Goal: Find contact information: Find contact information

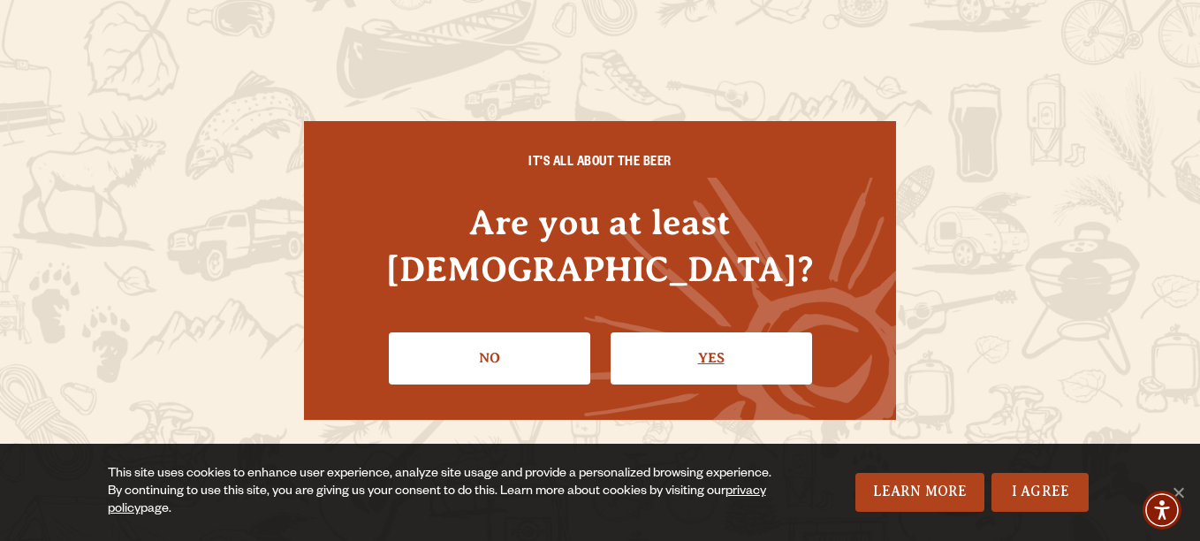
click at [692, 345] on link "Yes" at bounding box center [711, 357] width 201 height 51
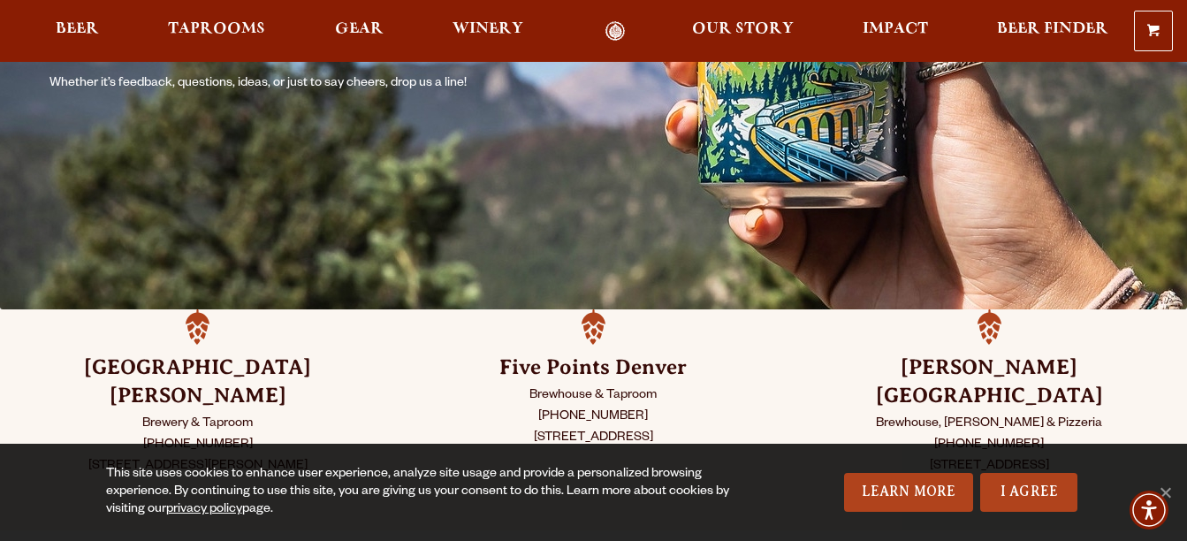
scroll to position [353, 0]
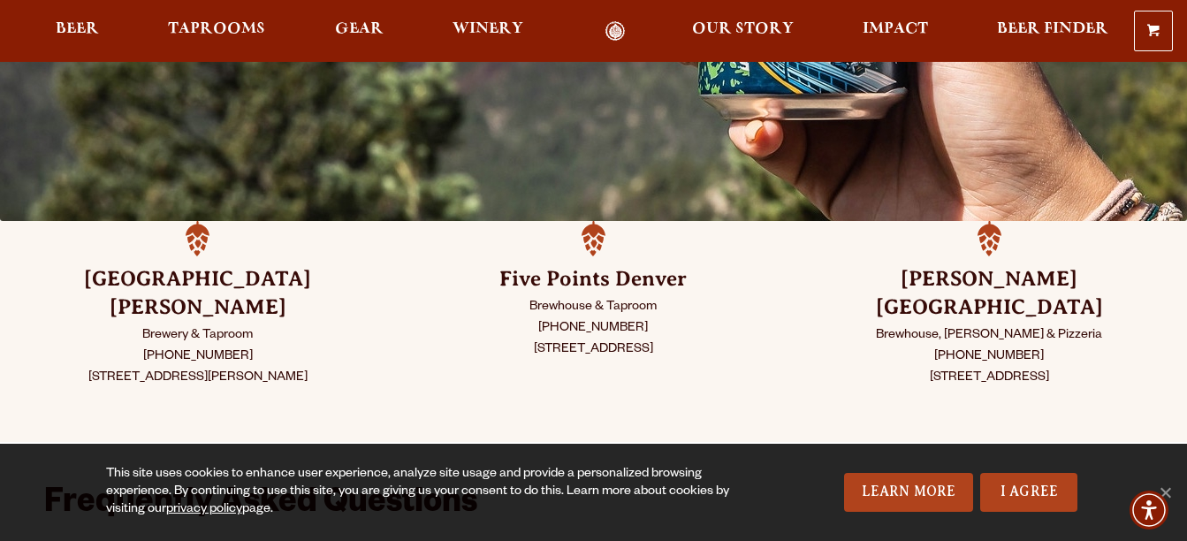
drag, startPoint x: 283, startPoint y: 346, endPoint x: 71, endPoint y: 346, distance: 212.1
click at [71, 346] on p "Brewery & Taproom [PHONE_NUMBER] [STREET_ADDRESS][PERSON_NAME]" at bounding box center [198, 357] width 308 height 64
copy p "[STREET_ADDRESS][PERSON_NAME]"
drag, startPoint x: 654, startPoint y: 345, endPoint x: 494, endPoint y: 341, distance: 160.0
click at [494, 341] on p "Brewhouse & Taproom [PHONE_NUMBER] [STREET_ADDRESS]" at bounding box center [594, 329] width 308 height 64
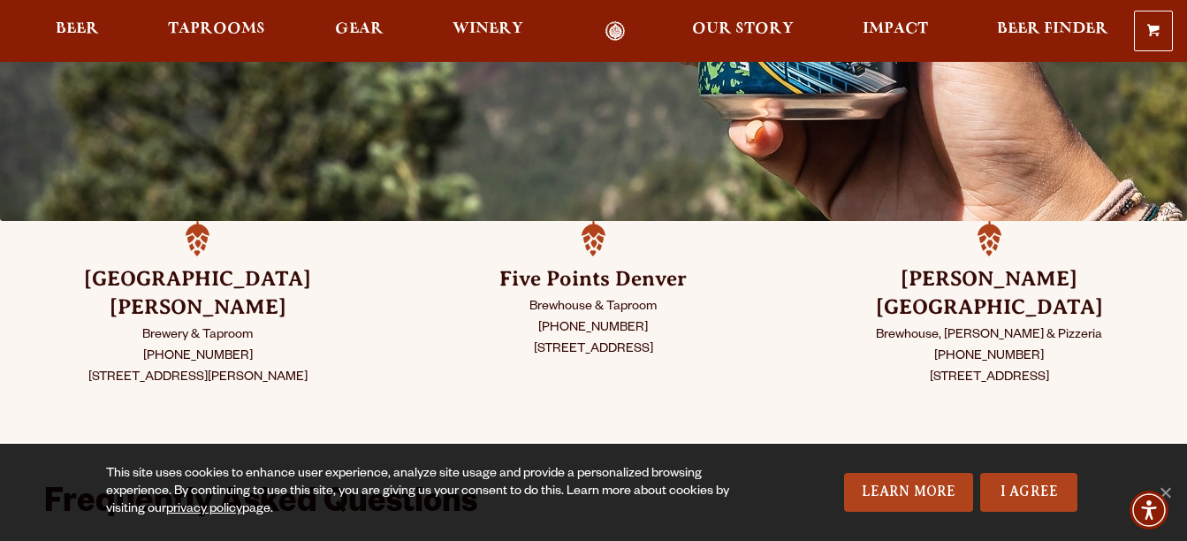
drag, startPoint x: 494, startPoint y: 341, endPoint x: 504, endPoint y: 346, distance: 11.1
copy p "[STREET_ADDRESS]"
click at [222, 27] on span "Taprooms" at bounding box center [216, 29] width 97 height 14
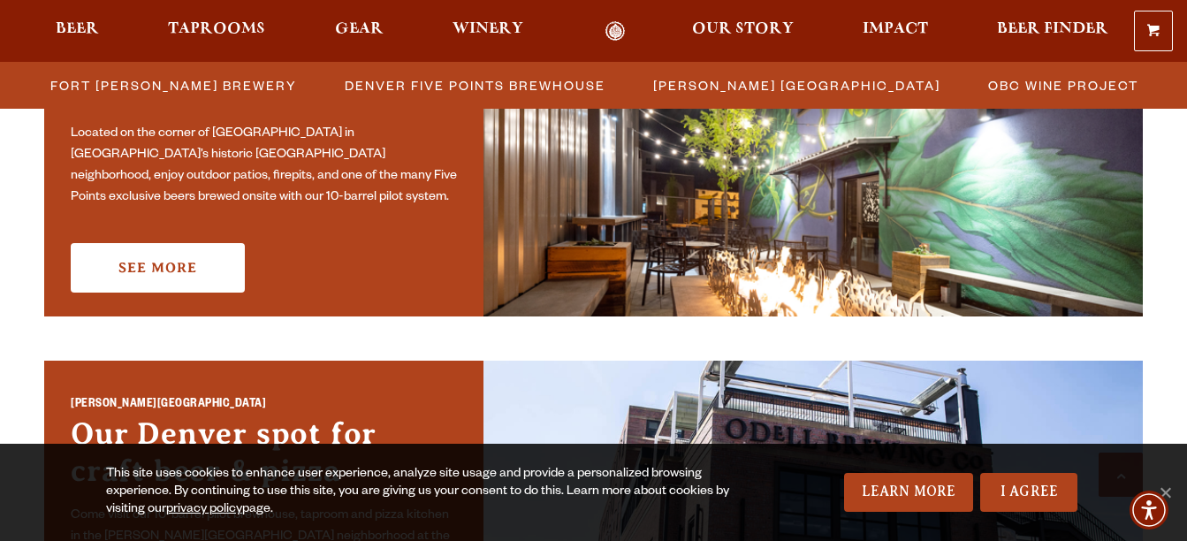
scroll to position [1060, 0]
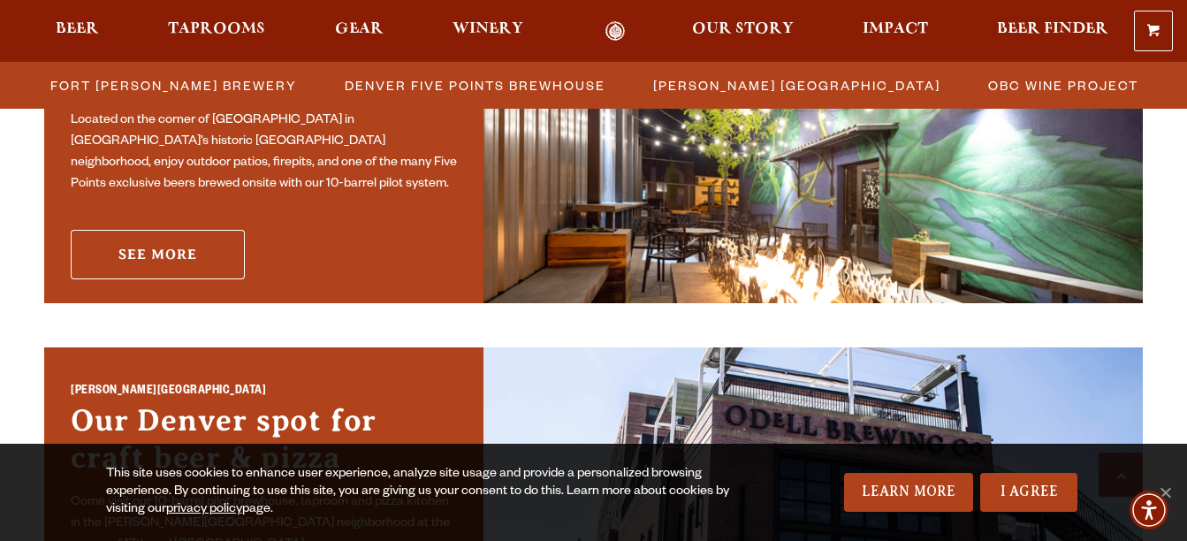
click at [167, 254] on link "See More" at bounding box center [158, 254] width 174 height 49
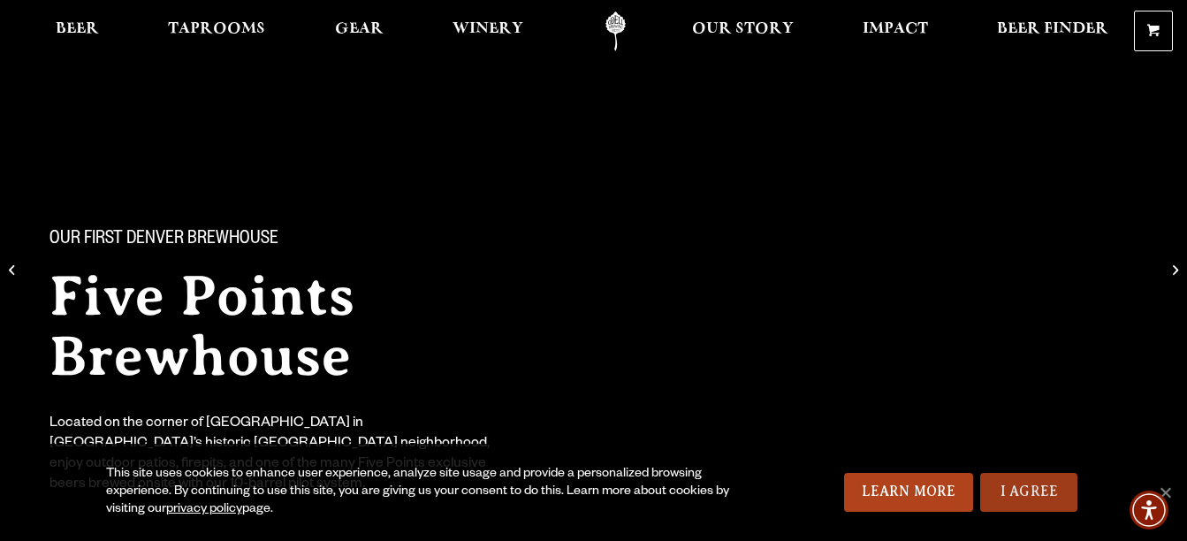
click at [1036, 484] on link "I Agree" at bounding box center [1028, 492] width 97 height 39
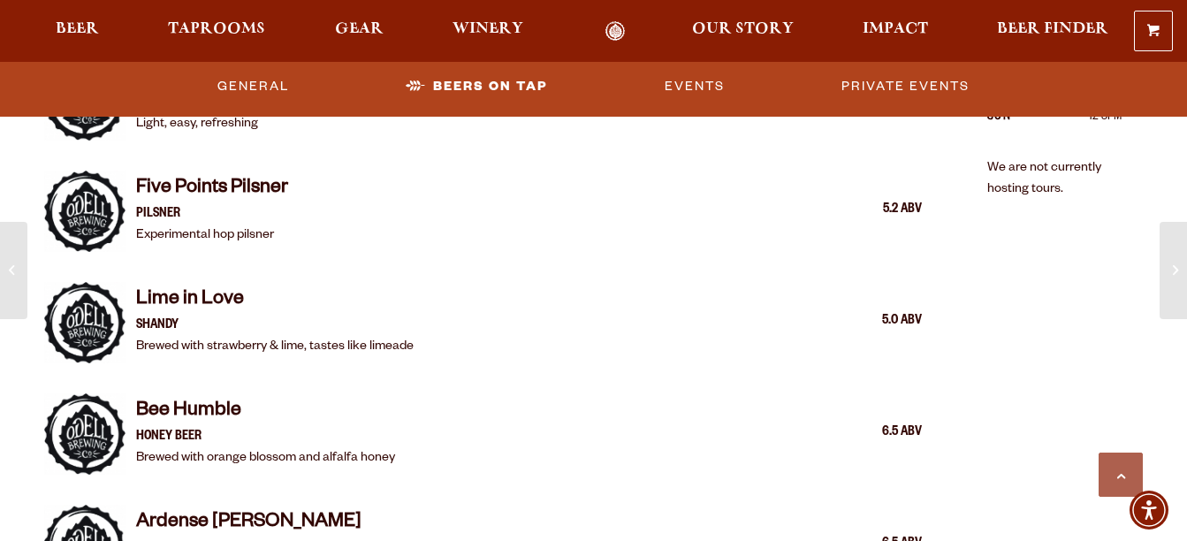
scroll to position [1149, 0]
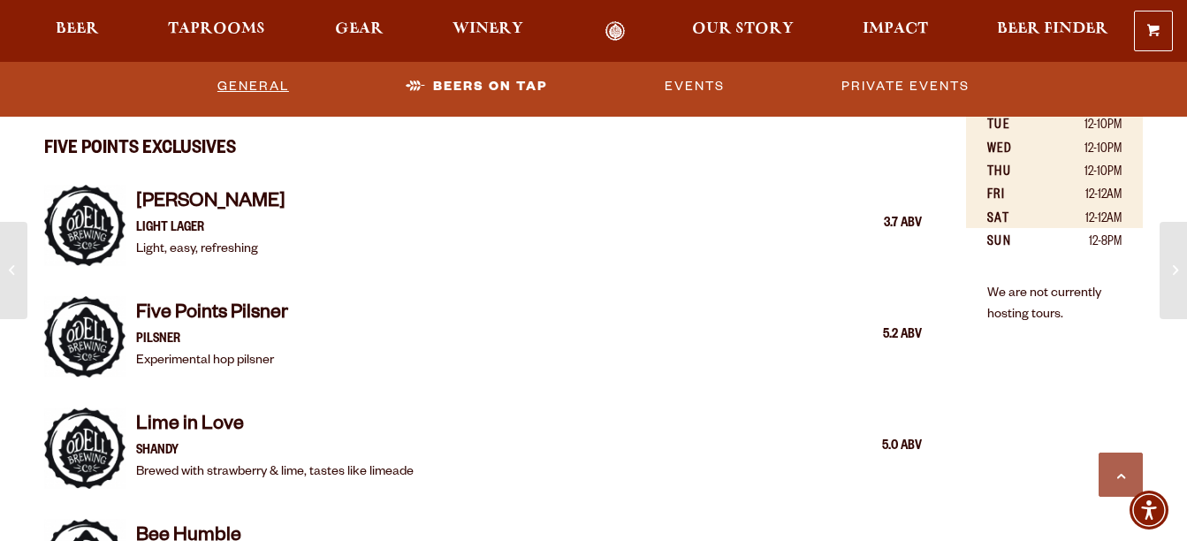
click at [251, 80] on link "General" at bounding box center [253, 86] width 86 height 41
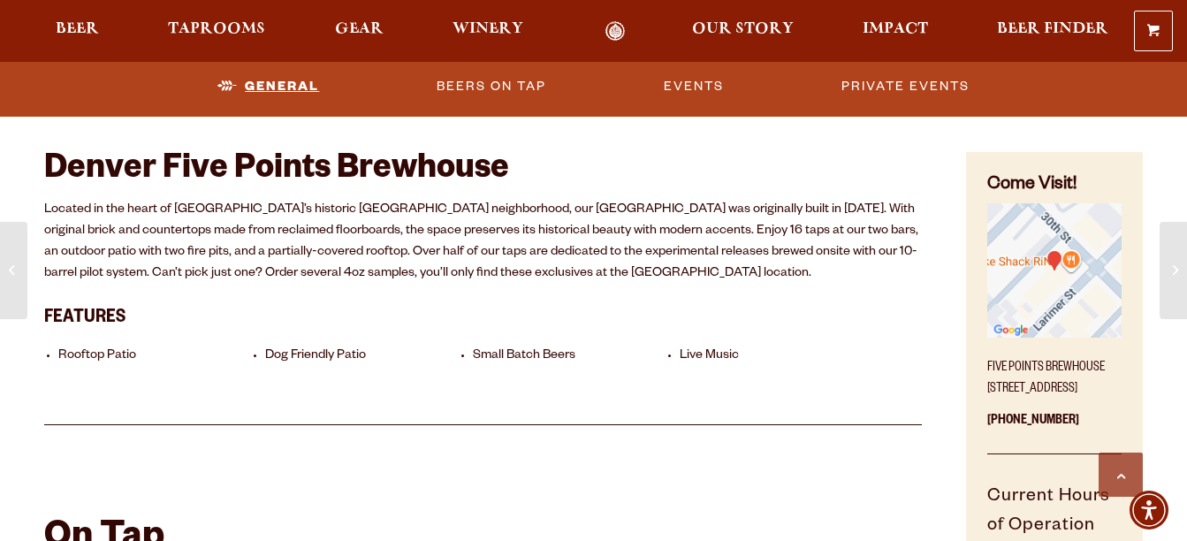
scroll to position [680, 0]
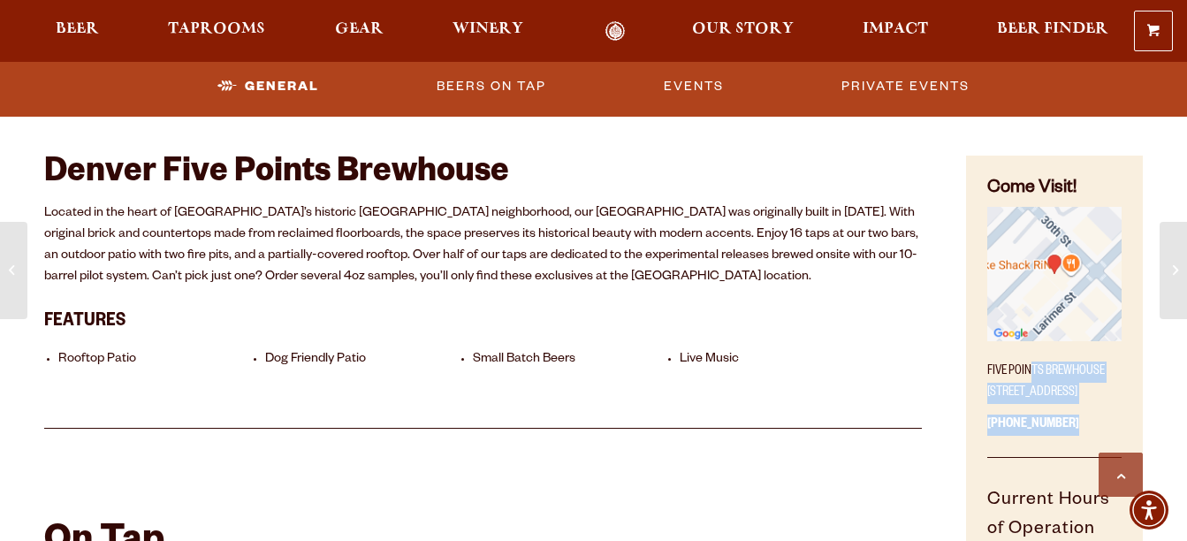
drag, startPoint x: 1071, startPoint y: 445, endPoint x: 977, endPoint y: 380, distance: 113.7
click at [977, 380] on div "Come Visit! Five Points Brewhouse 2945 Larimer St, Denver, CO 80205 (720) 795-7…" at bounding box center [1054, 426] width 177 height 541
drag, startPoint x: 977, startPoint y: 380, endPoint x: 997, endPoint y: 378, distance: 19.5
copy div "Five Points Brewhouse 2945 Larimer St, Denver, CO 80205 (720) 795-7862"
